Goal: Browse casually

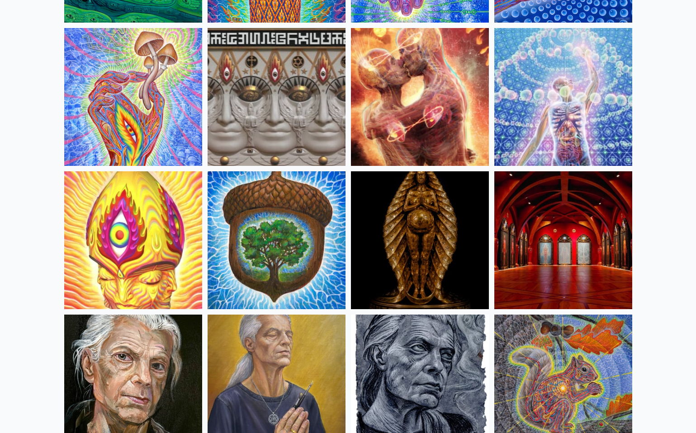
scroll to position [220, 0]
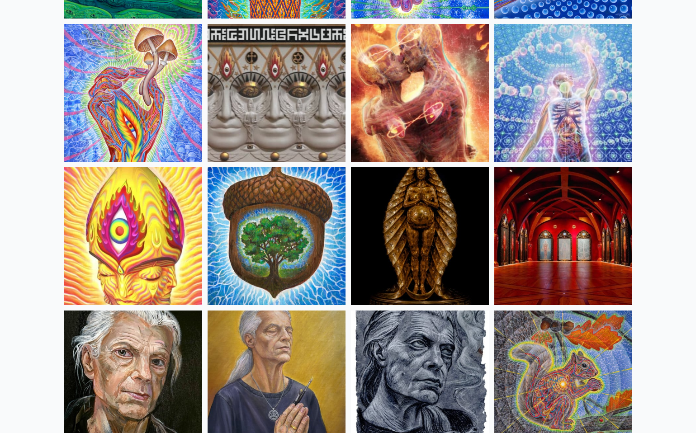
click at [295, 240] on img at bounding box center [277, 236] width 138 height 138
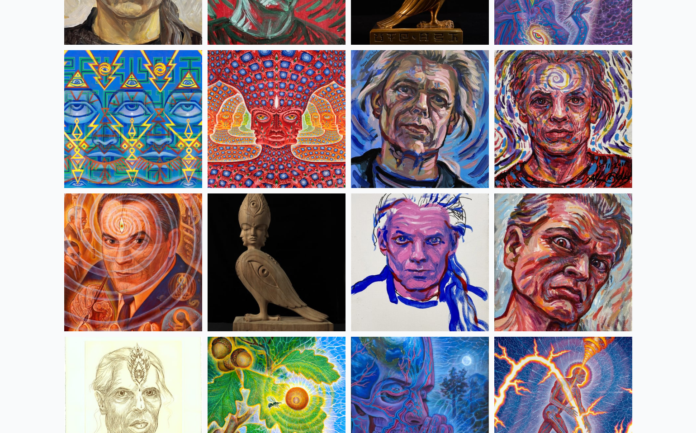
scroll to position [2351, 0]
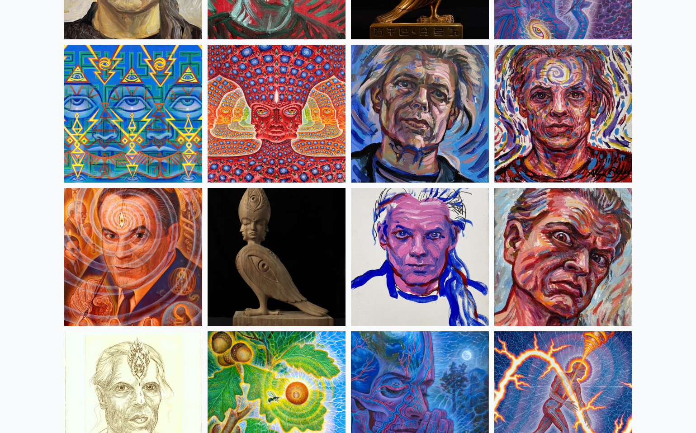
click at [441, 165] on img at bounding box center [420, 114] width 138 height 138
